Goal: Share content: Share content

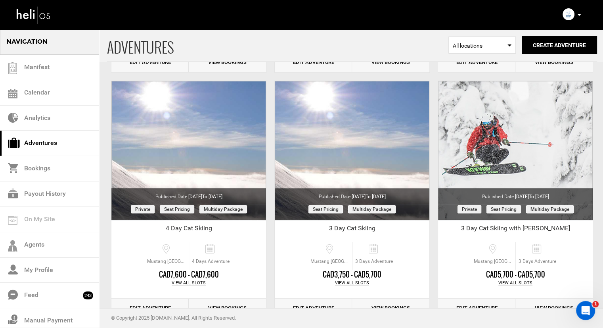
scroll to position [278, 0]
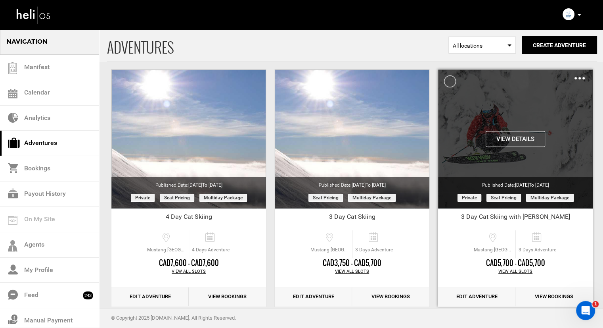
click at [522, 136] on button "View Details" at bounding box center [516, 139] width 60 height 16
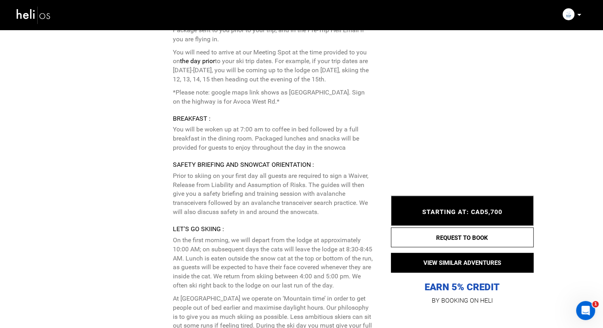
scroll to position [2102, 0]
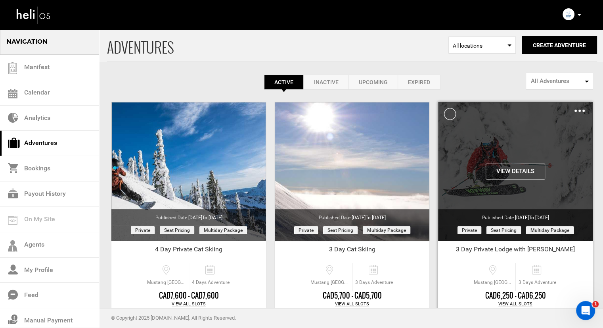
click at [577, 110] on img at bounding box center [580, 110] width 10 height 2
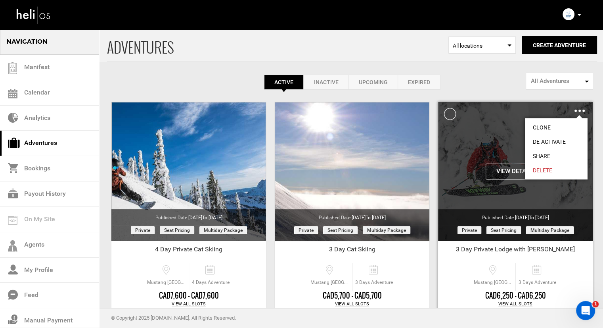
click at [562, 126] on link "Clone" at bounding box center [556, 127] width 63 height 14
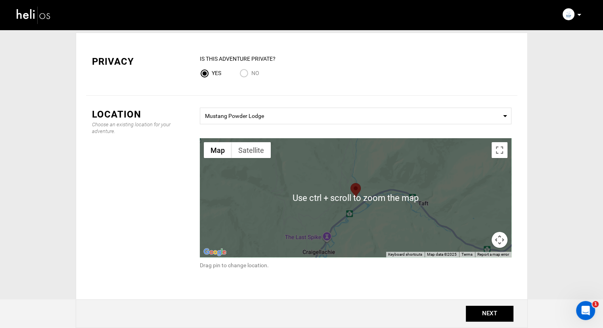
scroll to position [40, 0]
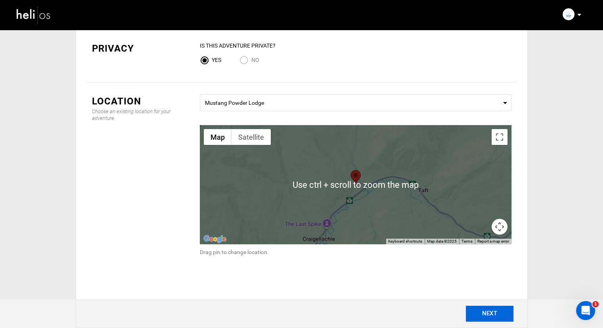
click at [501, 316] on button "NEXT" at bounding box center [490, 313] width 48 height 16
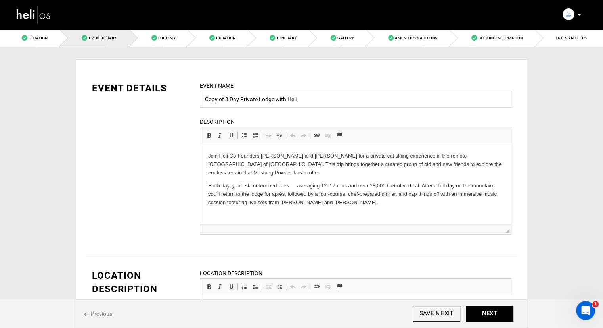
drag, startPoint x: 285, startPoint y: 95, endPoint x: 271, endPoint y: 98, distance: 14.2
click at [285, 95] on input "Copy of 3 Day Private Lodge with Heli" at bounding box center [356, 99] width 312 height 17
drag, startPoint x: 227, startPoint y: 99, endPoint x: 200, endPoint y: 100, distance: 26.6
click at [200, 100] on input "Copy of 3 Day Private Lodge with Heli" at bounding box center [356, 99] width 312 height 17
click at [313, 94] on input "Ned Harris - 3 Day Private Lodge with Heli" at bounding box center [356, 99] width 312 height 17
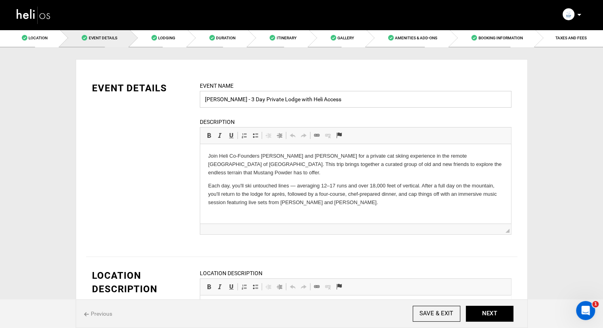
type input "Ned Harris - 3 Day Private Lodge with Heli Access"
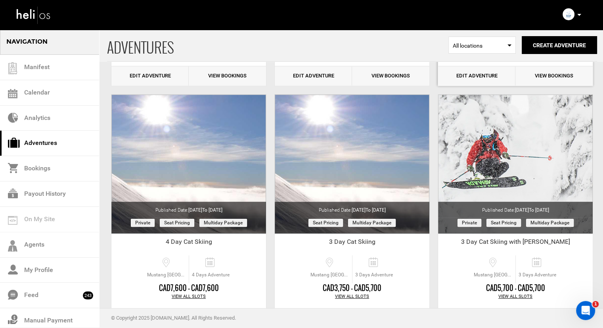
scroll to position [278, 0]
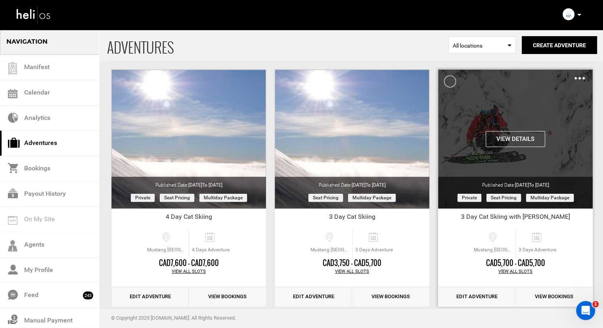
click at [579, 80] on div "Clone De-Activate Share Delete" at bounding box center [580, 77] width 10 height 9
click at [547, 104] on div "View Details Clone De-Activate Share Delete" at bounding box center [515, 138] width 155 height 139
click at [509, 136] on button "View Details" at bounding box center [516, 139] width 60 height 16
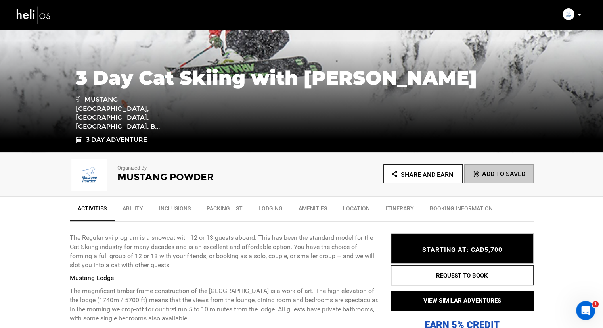
scroll to position [119, 0]
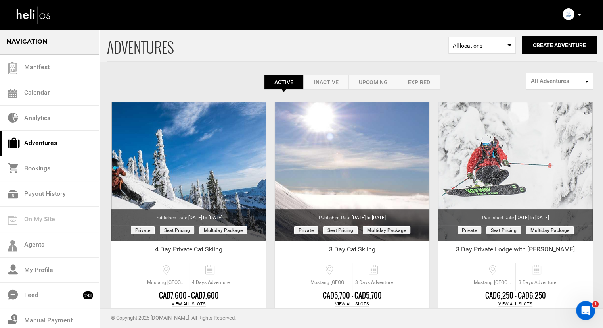
scroll to position [40, 0]
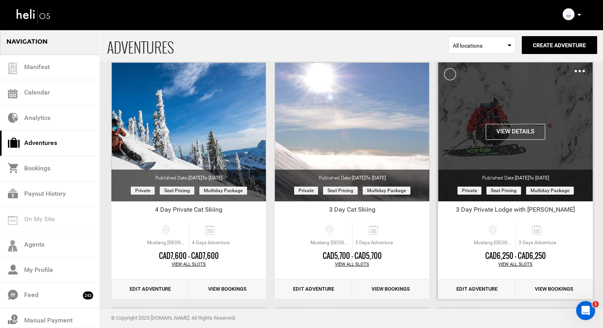
click at [510, 134] on button "View Details" at bounding box center [516, 132] width 60 height 16
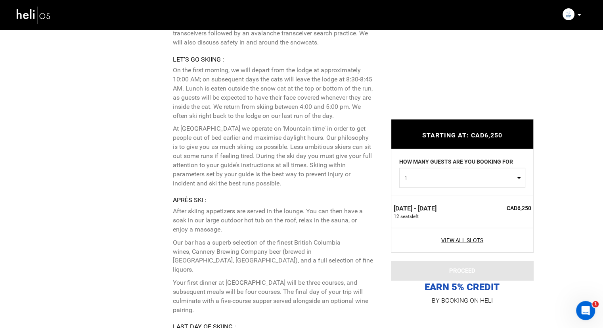
scroll to position [2301, 0]
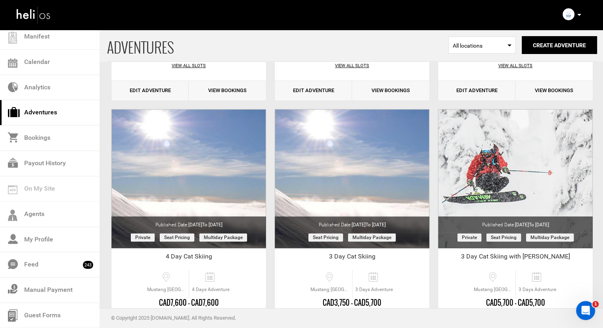
scroll to position [317, 0]
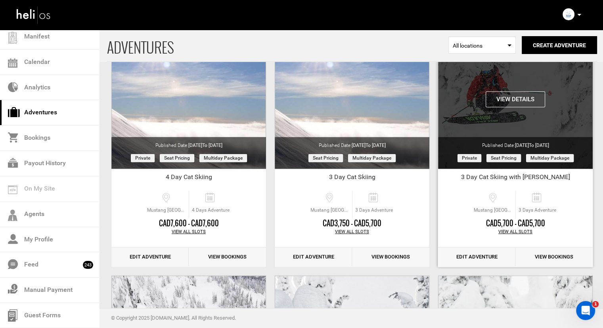
click at [516, 76] on div "View Details Clone De-Activate Share Delete" at bounding box center [515, 99] width 155 height 139
click at [519, 96] on button "View Details" at bounding box center [516, 99] width 60 height 16
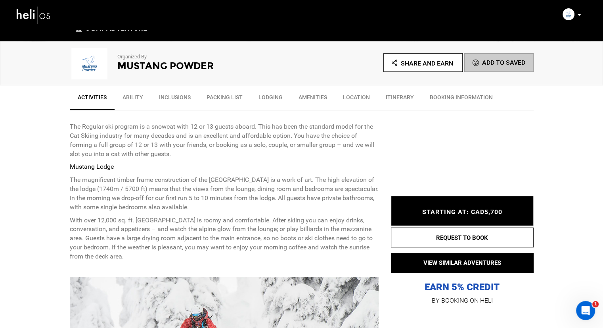
scroll to position [278, 0]
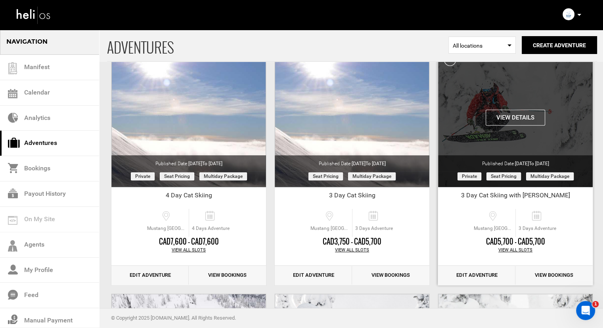
scroll to position [220, 0]
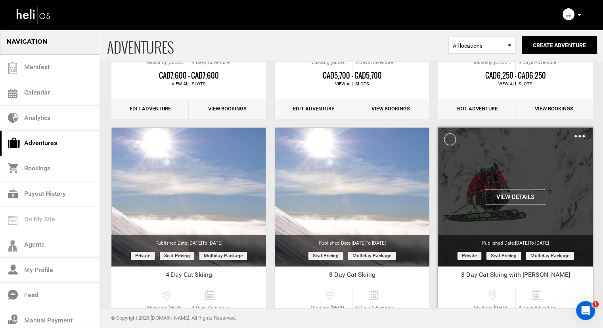
click at [578, 135] on img at bounding box center [580, 136] width 10 height 2
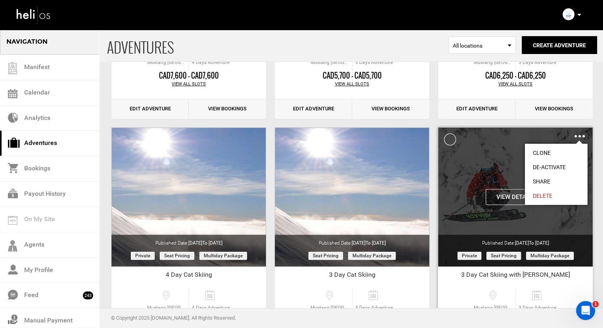
click at [500, 196] on button "View Details" at bounding box center [516, 197] width 60 height 16
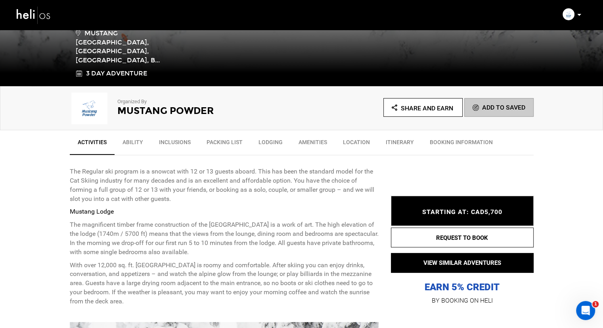
scroll to position [198, 0]
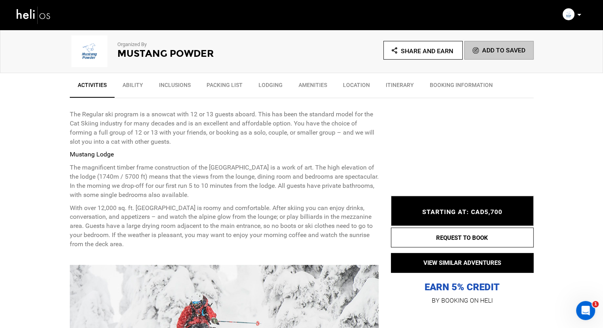
click at [453, 77] on link "BOOKING INFORMATION" at bounding box center [461, 87] width 79 height 20
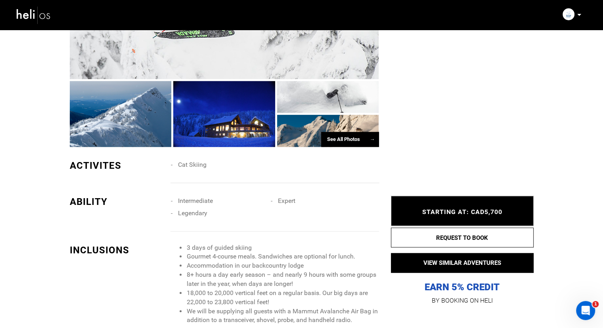
scroll to position [551, 0]
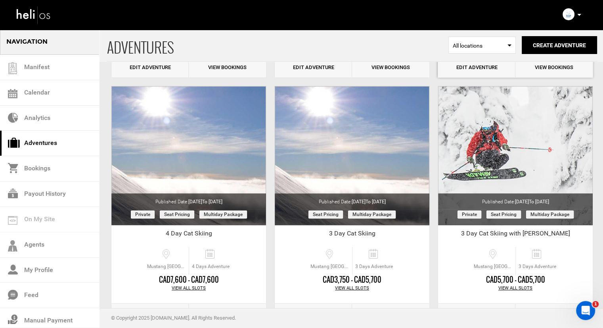
scroll to position [317, 0]
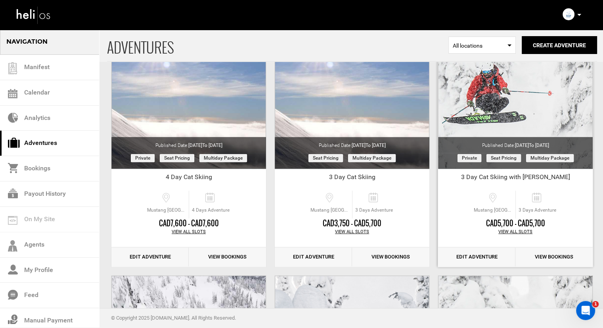
click at [509, 231] on div "View All Slots" at bounding box center [515, 231] width 155 height 6
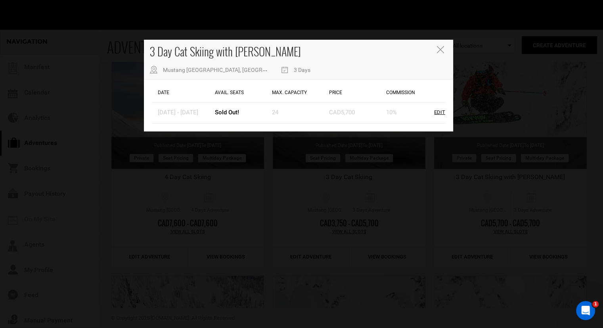
click at [441, 48] on icon "Close" at bounding box center [440, 49] width 7 height 7
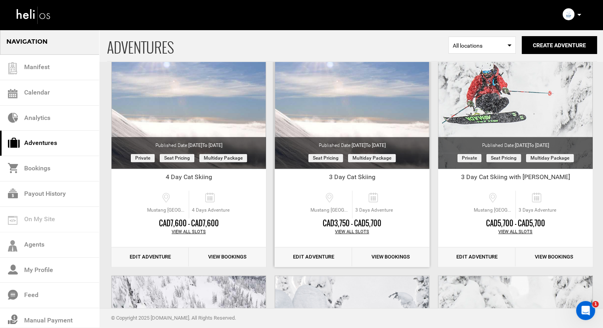
click at [352, 230] on div "View All Slots" at bounding box center [352, 231] width 155 height 6
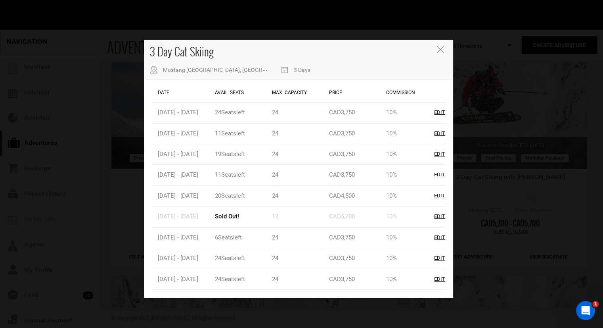
click at [438, 50] on icon "Close" at bounding box center [440, 49] width 7 height 7
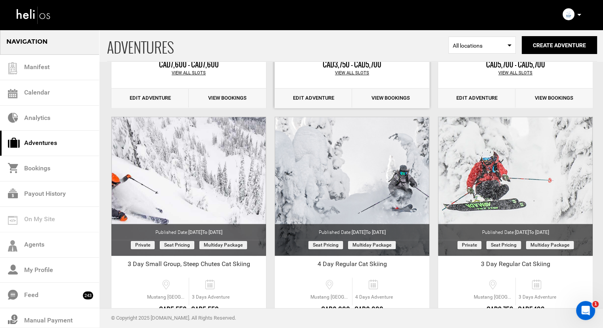
scroll to position [516, 0]
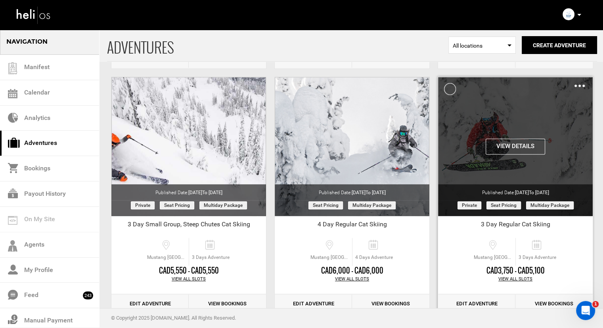
click at [581, 84] on img at bounding box center [580, 85] width 10 height 2
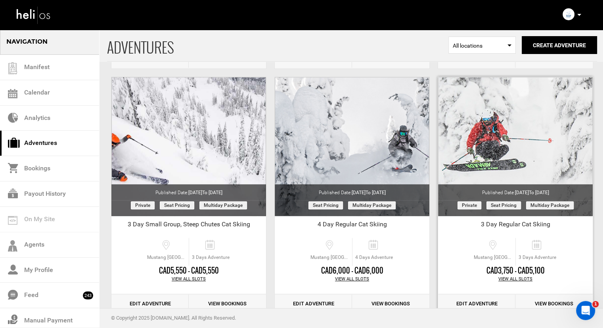
click at [521, 276] on div "View All Slots" at bounding box center [515, 279] width 155 height 6
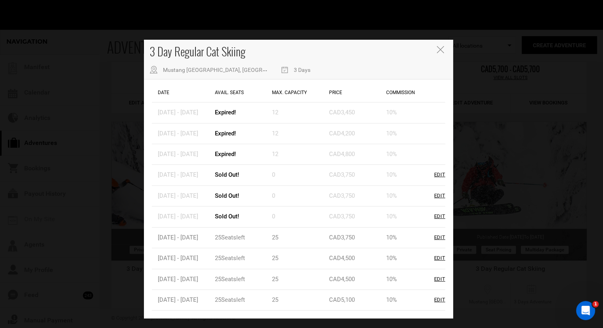
scroll to position [458, 0]
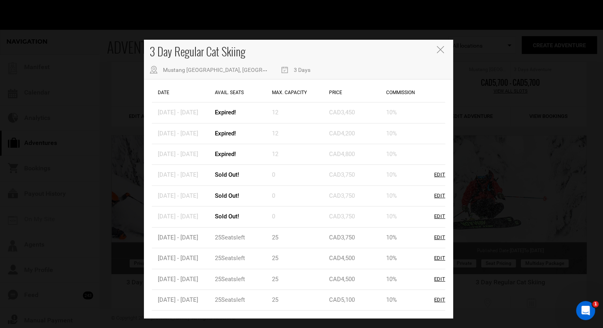
click at [440, 53] on icon "Close" at bounding box center [440, 49] width 7 height 7
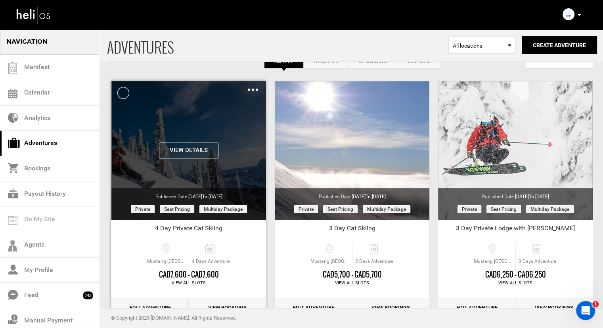
scroll to position [40, 0]
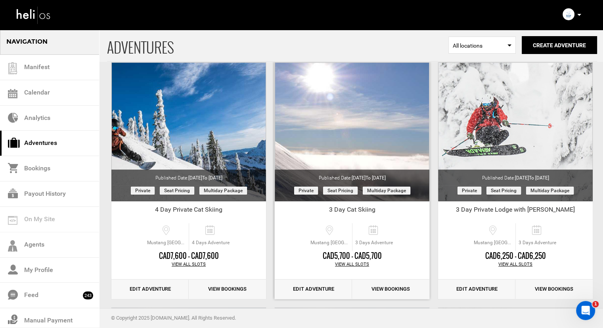
click at [352, 266] on div "View All Slots" at bounding box center [352, 264] width 155 height 6
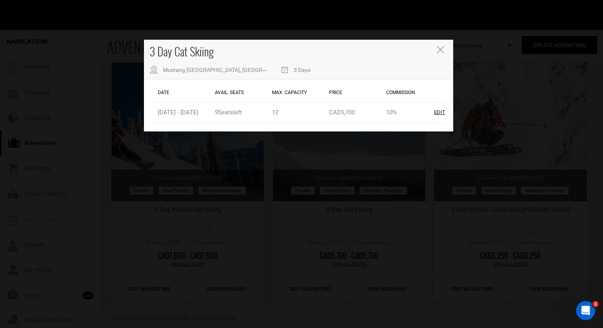
click at [445, 47] on button "Close" at bounding box center [441, 50] width 9 height 8
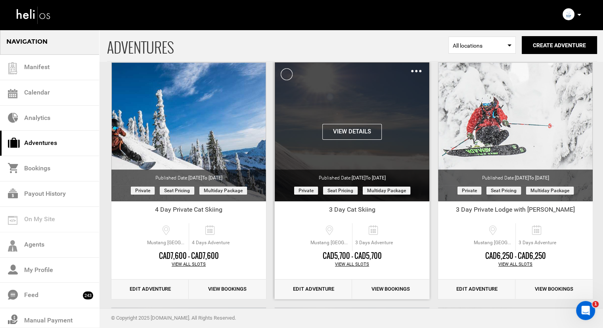
click at [413, 72] on img at bounding box center [416, 71] width 10 height 2
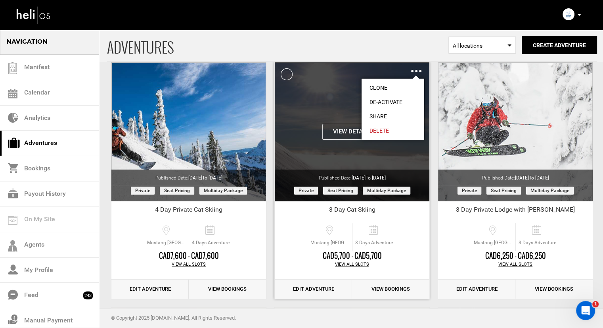
click at [378, 115] on link "Share" at bounding box center [393, 116] width 63 height 14
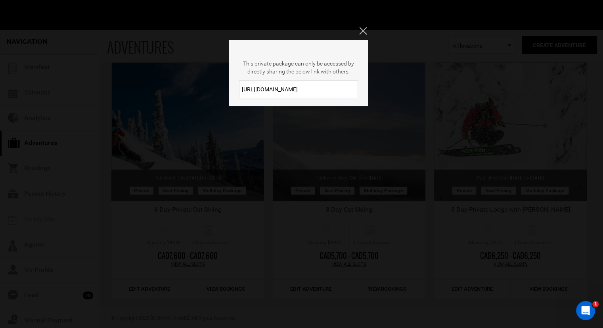
click at [282, 95] on input "https://heli.life/K6s9aE" at bounding box center [298, 89] width 119 height 18
click at [282, 90] on input "https://heli.life/K6s9aE" at bounding box center [298, 89] width 119 height 18
click at [364, 28] on icon "Close" at bounding box center [362, 30] width 7 height 7
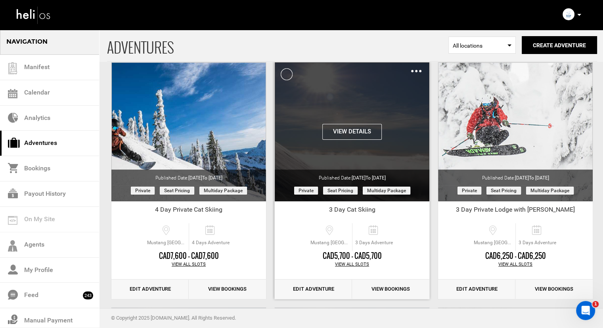
click at [411, 73] on div "Clone De-Activate Share Delete" at bounding box center [416, 70] width 10 height 9
click at [414, 71] on img at bounding box center [416, 71] width 10 height 2
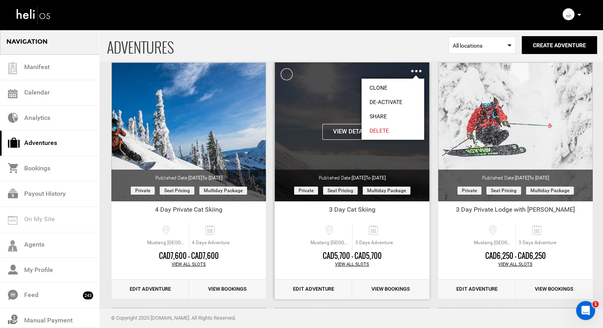
click at [383, 117] on link "Share" at bounding box center [393, 116] width 63 height 14
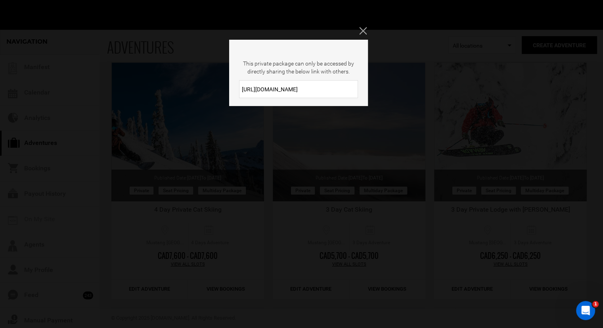
click at [267, 84] on input "https://heli.life/K6s9aE" at bounding box center [298, 89] width 119 height 18
click at [358, 31] on div "This private package can only be accessed by directly sharing the below link wi…" at bounding box center [301, 164] width 603 height 328
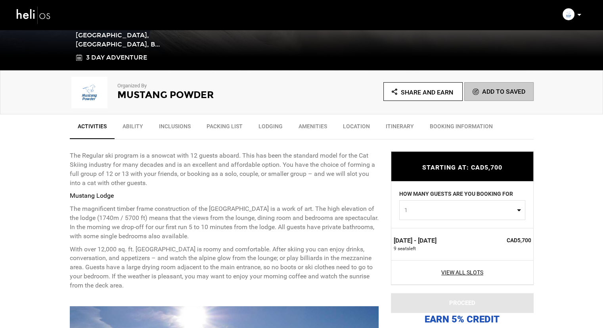
scroll to position [198, 0]
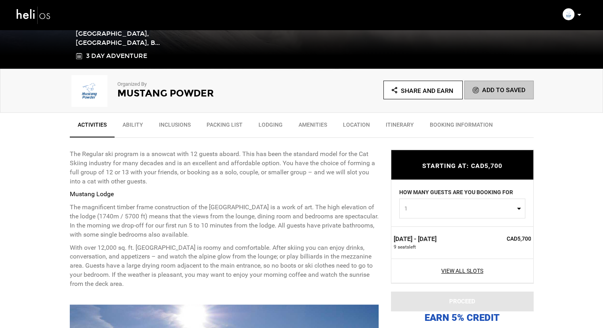
click at [493, 197] on label "HOW MANY GUESTS ARE YOU BOOKING FOR" at bounding box center [456, 193] width 114 height 10
click at [488, 205] on span "1" at bounding box center [460, 208] width 111 height 8
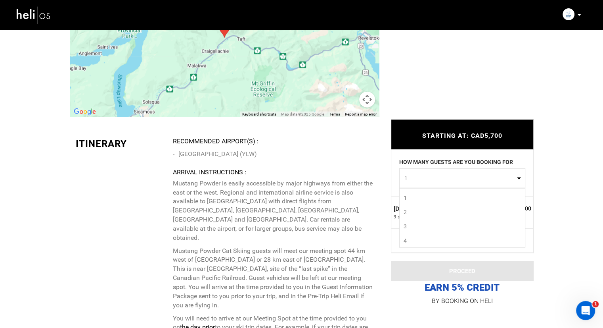
scroll to position [2710, 0]
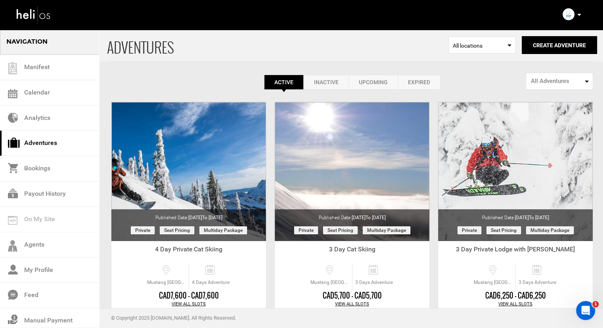
click at [566, 15] on img at bounding box center [569, 14] width 12 height 12
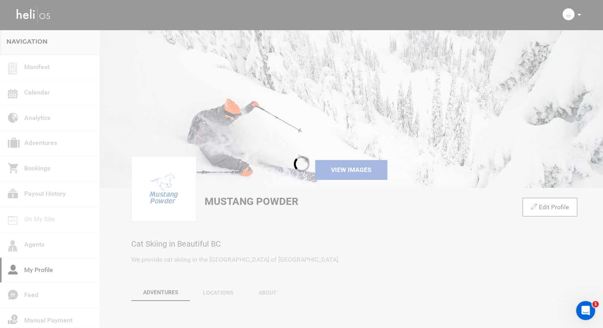
click at [578, 17] on div at bounding box center [301, 164] width 603 height 328
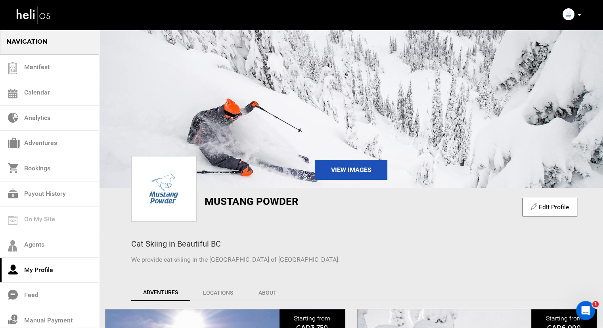
click at [581, 15] on icon at bounding box center [580, 15] width 4 height 2
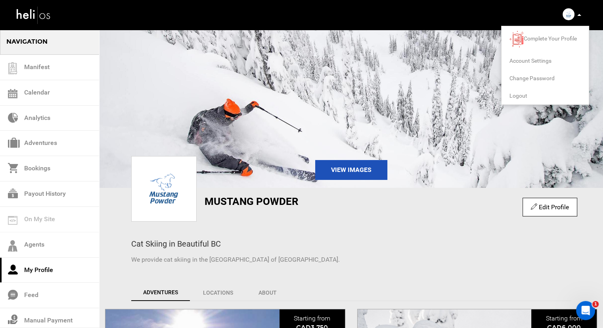
click at [518, 92] on span "Logout" at bounding box center [519, 95] width 18 height 6
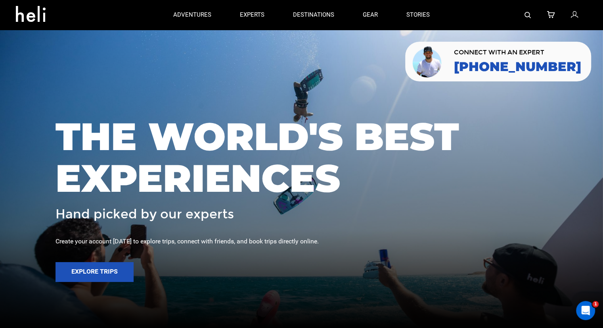
click at [530, 15] on img at bounding box center [528, 15] width 6 height 6
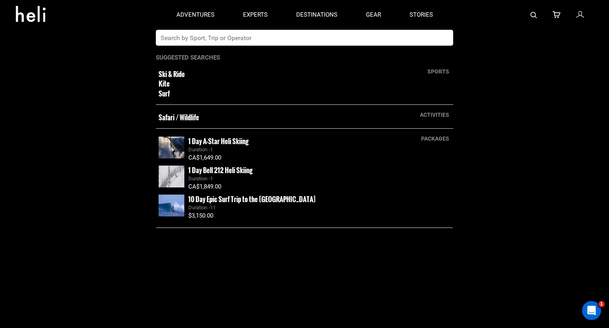
click at [270, 44] on input "text" at bounding box center [296, 38] width 281 height 16
type input "pulseline"
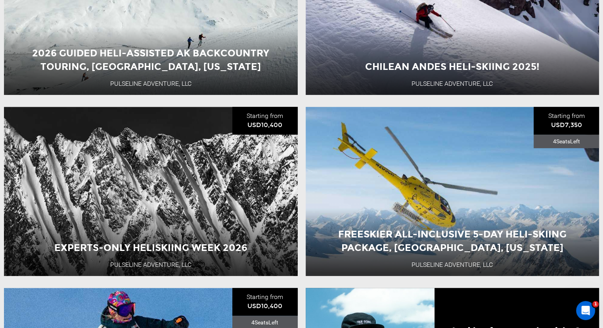
scroll to position [400, 0]
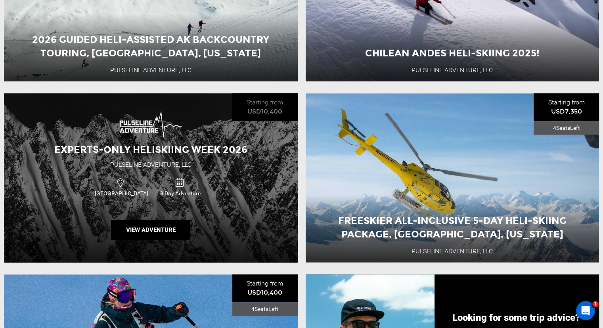
click at [152, 161] on div "Experts-Only Heliskiing Week 2026 Pulseline Adventure, LLC USA 8 Day Adventure …" at bounding box center [151, 177] width 294 height 169
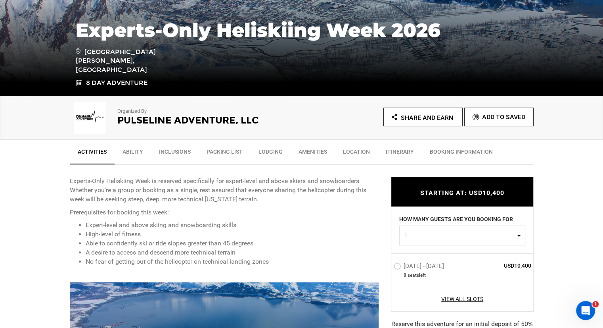
scroll to position [198, 0]
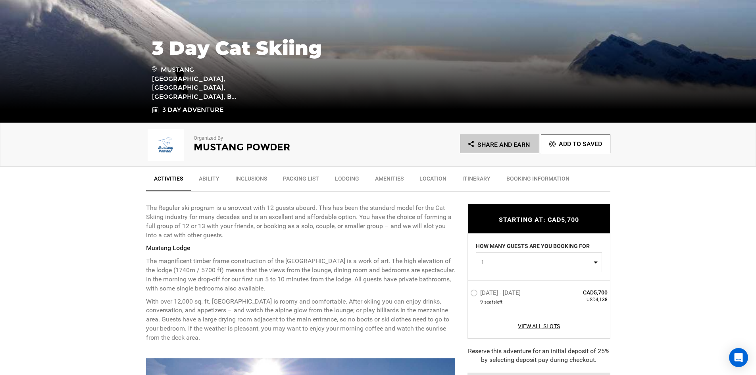
scroll to position [159, 0]
